Goal: Information Seeking & Learning: Learn about a topic

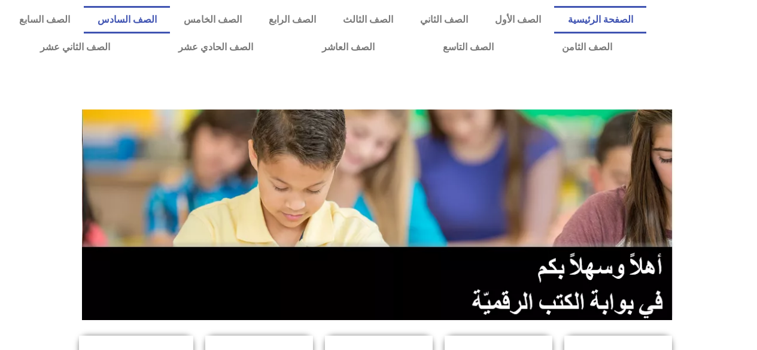
click at [170, 21] on link "الصف السادس" at bounding box center [127, 20] width 86 height 28
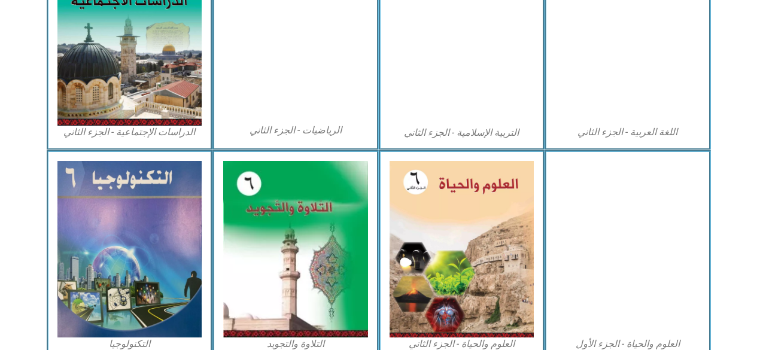
scroll to position [657, 0]
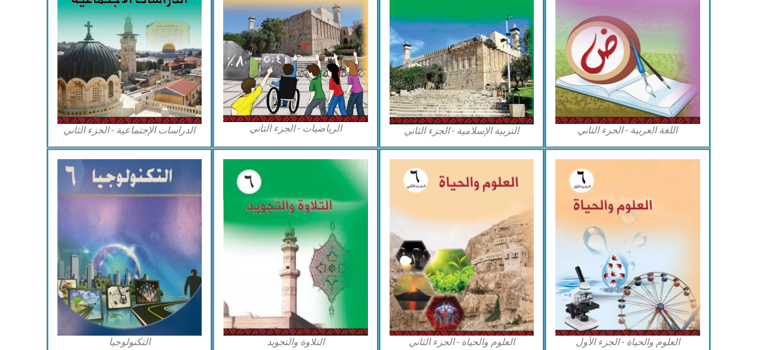
click at [612, 238] on img at bounding box center [628, 247] width 145 height 177
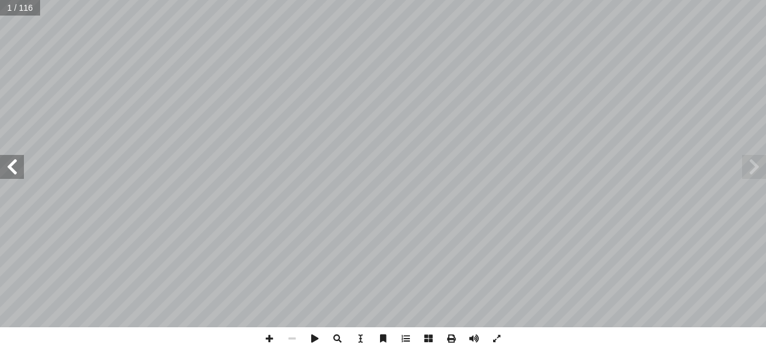
click at [16, 169] on span at bounding box center [12, 167] width 24 height 24
click at [10, 169] on span at bounding box center [12, 167] width 24 height 24
click at [11, 166] on span at bounding box center [12, 167] width 24 height 24
click at [12, 168] on span at bounding box center [12, 167] width 24 height 24
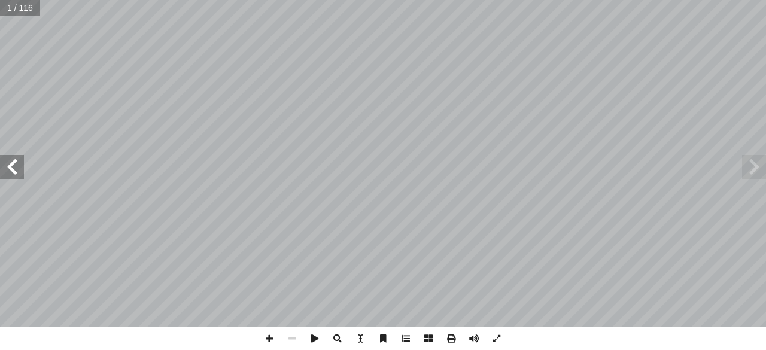
click at [12, 168] on span at bounding box center [12, 167] width 24 height 24
click at [14, 169] on span at bounding box center [12, 167] width 24 height 24
click at [12, 169] on span at bounding box center [12, 167] width 24 height 24
click at [13, 168] on span at bounding box center [12, 167] width 24 height 24
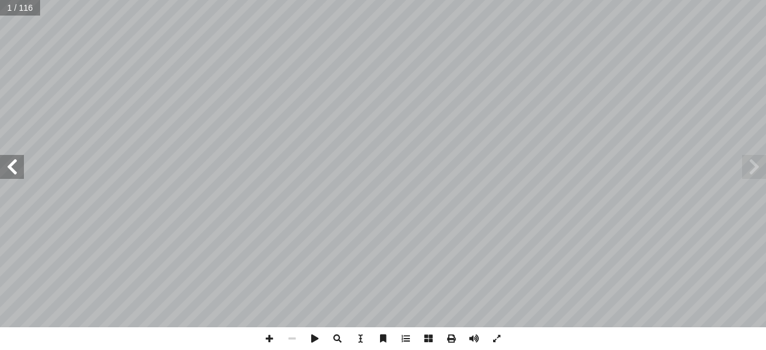
click at [13, 168] on span at bounding box center [12, 167] width 24 height 24
click at [10, 166] on span at bounding box center [12, 167] width 24 height 24
click at [14, 167] on span at bounding box center [12, 167] width 24 height 24
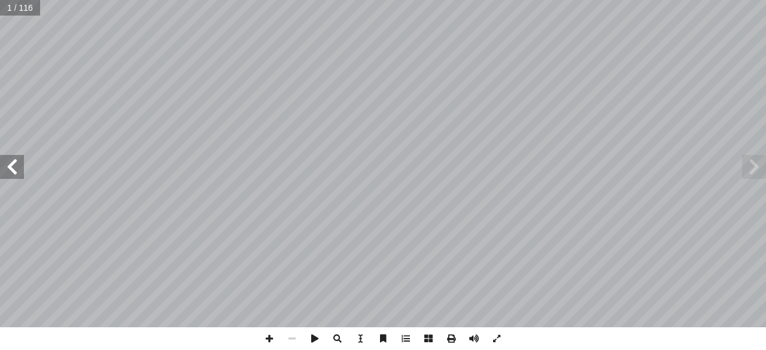
click at [15, 168] on span at bounding box center [12, 167] width 24 height 24
click at [13, 166] on span at bounding box center [12, 167] width 24 height 24
click at [14, 165] on span at bounding box center [12, 167] width 24 height 24
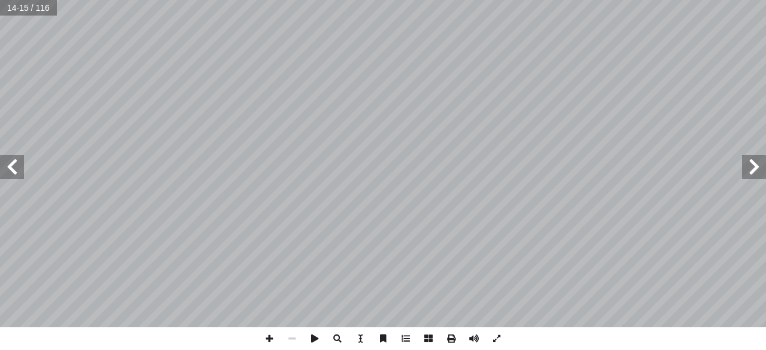
click at [11, 168] on span at bounding box center [12, 167] width 24 height 24
click at [13, 168] on span at bounding box center [12, 167] width 24 height 24
click at [754, 165] on span at bounding box center [754, 167] width 24 height 24
click at [10, 168] on span at bounding box center [12, 167] width 24 height 24
